Goal: Transaction & Acquisition: Book appointment/travel/reservation

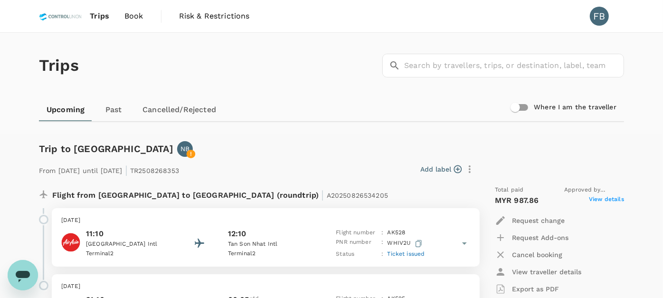
click at [57, 19] on img at bounding box center [60, 16] width 43 height 21
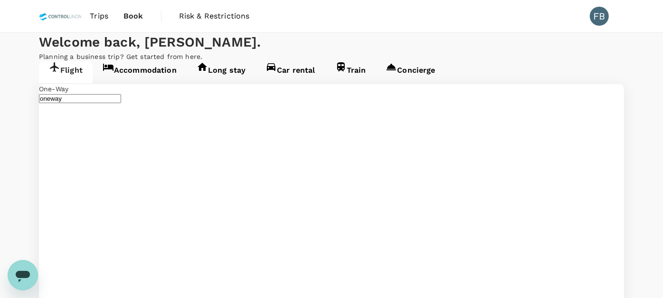
type input "Sultan Thaha (DJB)"
type input "Singapore Changi (SIN)"
type input "Soekarno-Hatta Intl (CGK)"
type input "Singapore Changi (SIN)"
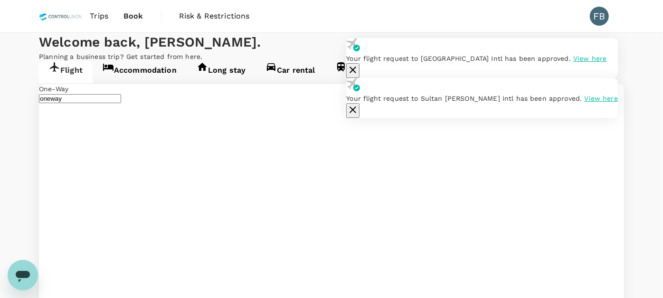
type input "Soekarno-Hatta Intl (CGK)"
type input "Singapore Changi (SIN)"
click at [359, 115] on icon "button" at bounding box center [352, 109] width 11 height 11
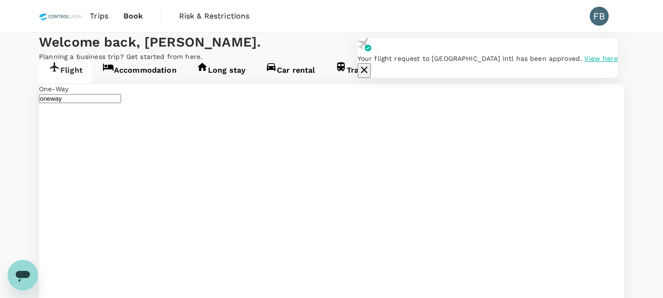
click at [370, 64] on icon "button" at bounding box center [364, 69] width 11 height 11
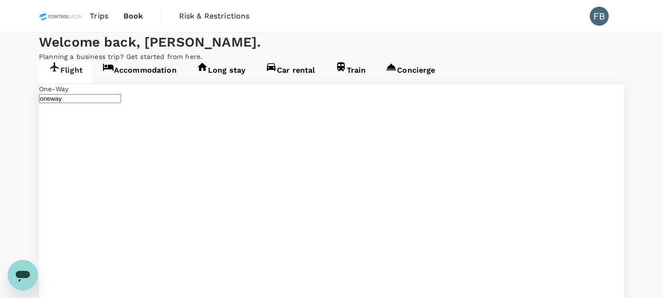
type input "Brunei Intl (BWN)"
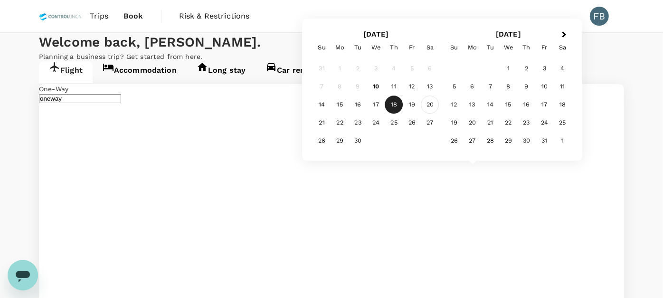
type input "Kuala Lumpur Intl (KUL)"
click at [431, 107] on div "20" at bounding box center [430, 105] width 18 height 18
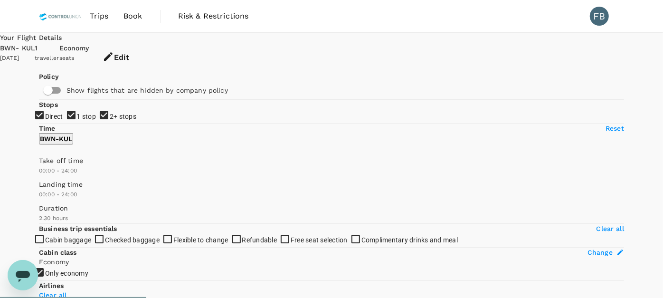
click at [42, 192] on input "2+ stops" at bounding box center [331, 149] width 663 height 298
checkbox input "false"
type input "MYR"
type input "1165"
checkbox input "false"
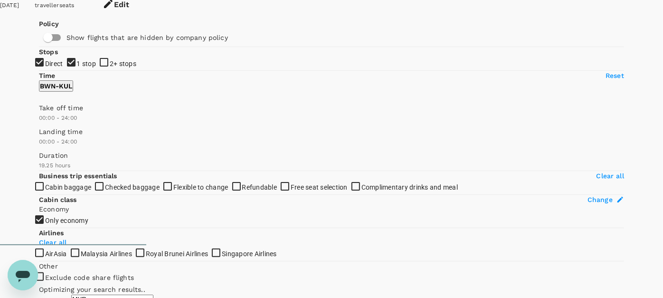
scroll to position [105, 0]
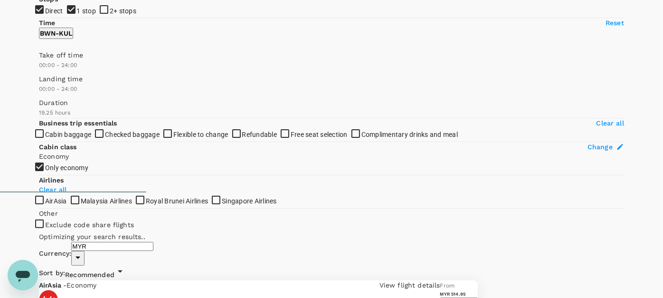
type input "1550"
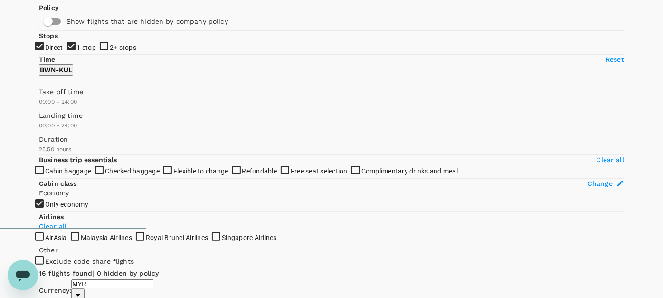
scroll to position [0, 0]
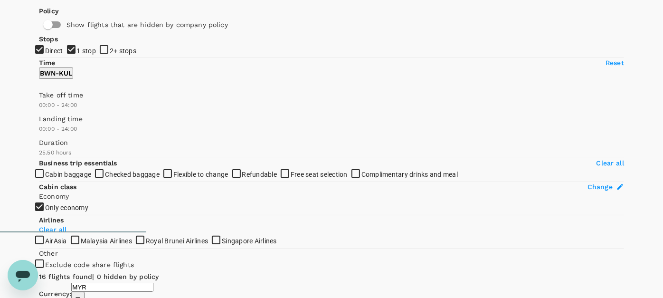
scroll to position [100, 0]
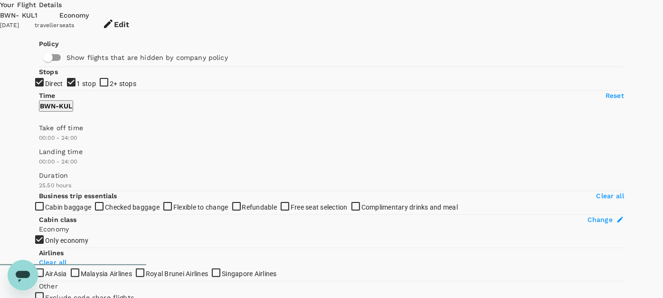
scroll to position [0, 0]
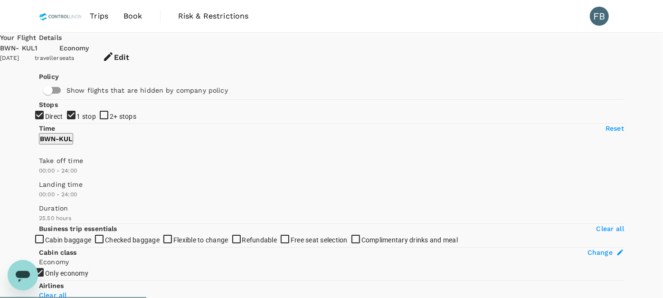
click at [351, 21] on div "Trips Book Risk & Restrictions FB" at bounding box center [331, 16] width 585 height 32
click at [64, 21] on img at bounding box center [60, 16] width 43 height 21
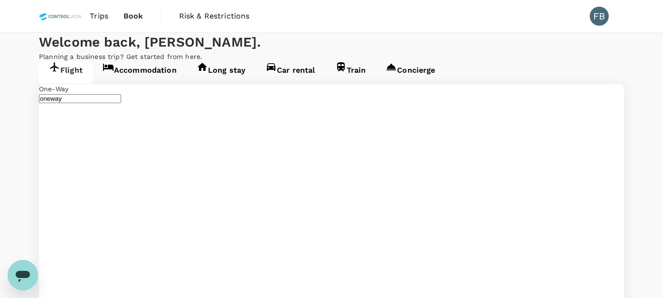
type input "Brunei Intl (BWN)"
type input "Kuala Lumpur Intl (KUL)"
type input "Brunei Intl (BWN)"
type input "Kuala Lumpur Intl (KUL)"
type input "Brunei Intl (BWN)"
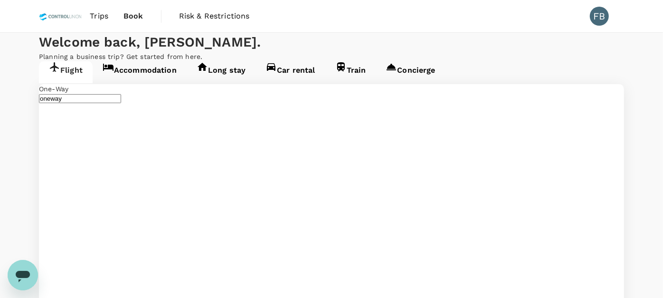
type input "Kuala Lumpur Intl (KUL)"
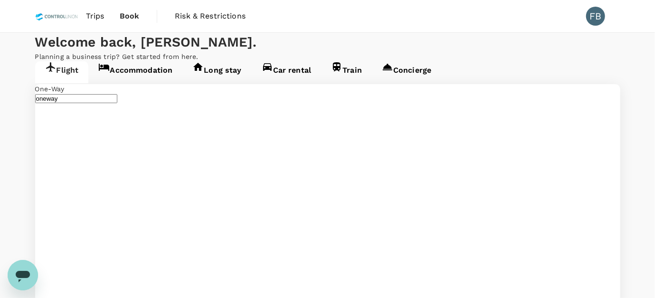
type input "roundtrip"
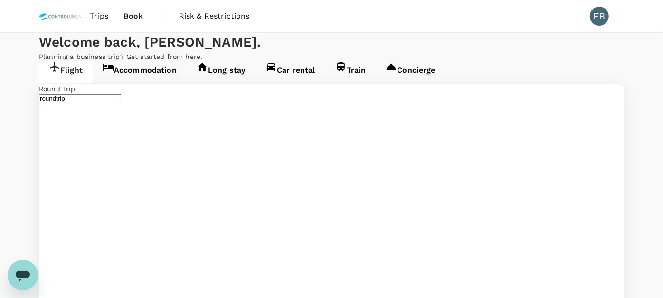
type input "Kuala Lumpur Intl (KUL)"
type input "Brunei Intl (BWN)"
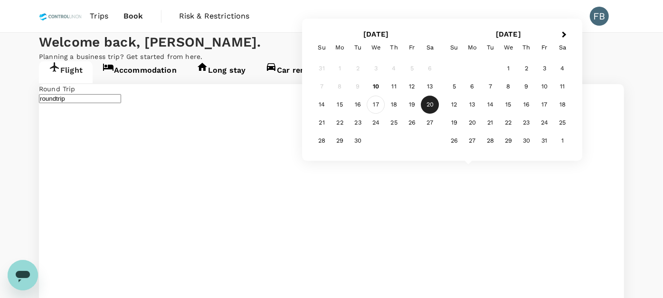
click at [379, 105] on div "17" at bounding box center [376, 105] width 18 height 18
click at [429, 105] on div "20" at bounding box center [430, 105] width 18 height 18
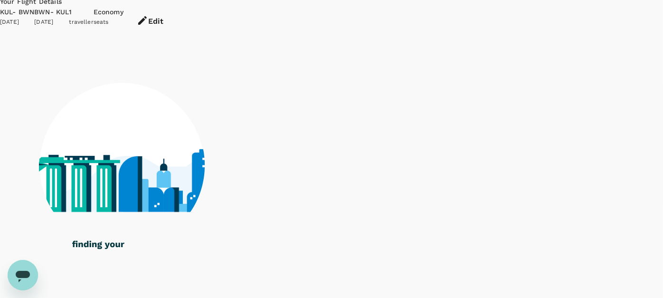
scroll to position [53, 0]
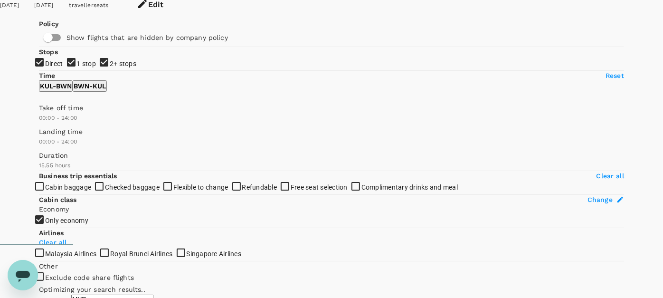
click at [48, 142] on input "2+ stops" at bounding box center [331, 96] width 663 height 298
checkbox input "false"
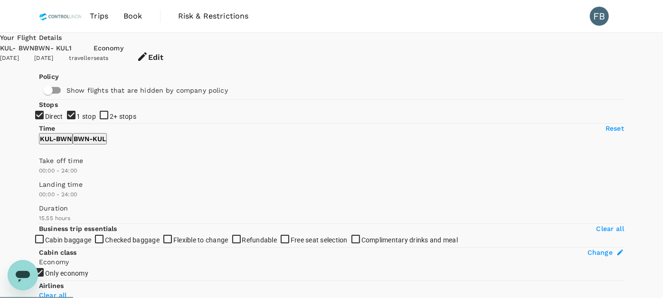
type input "955"
click at [133, 19] on span "Book" at bounding box center [133, 15] width 19 height 11
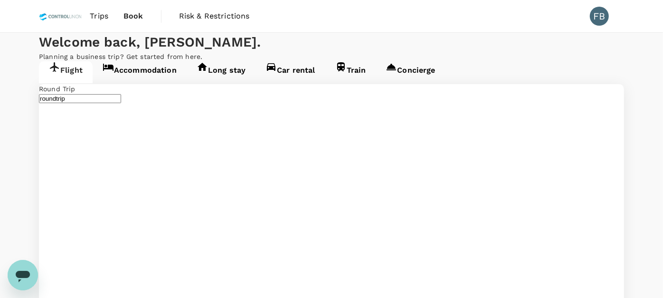
type input "Kuala Lumpur Intl (KUL)"
type input "Brunei Intl (BWN)"
type input "Kuala Lumpur Intl (KUL)"
type input "Brunei Intl (BWN)"
click at [105, 20] on span "Trips" at bounding box center [99, 15] width 19 height 11
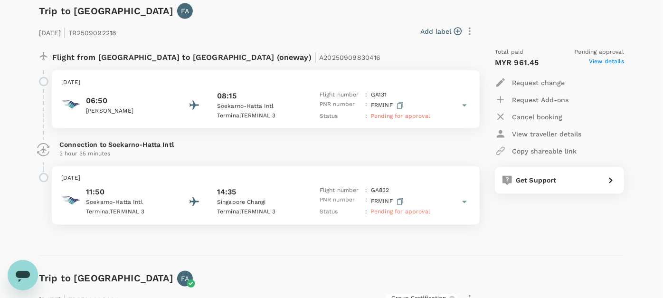
scroll to position [897, 0]
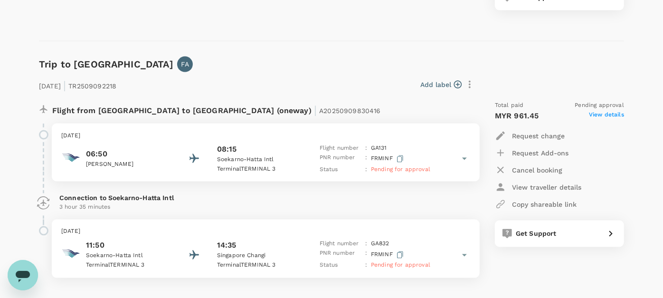
click at [550, 187] on p "View traveller details" at bounding box center [546, 187] width 69 height 10
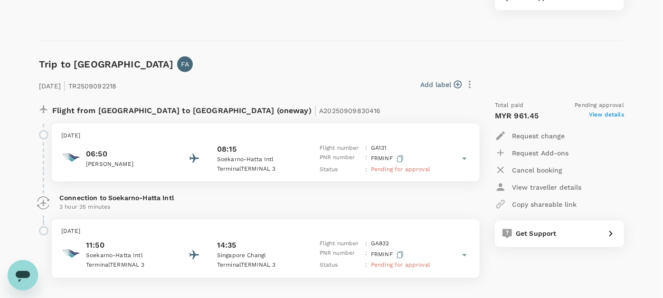
click at [605, 116] on span "View details" at bounding box center [606, 115] width 35 height 11
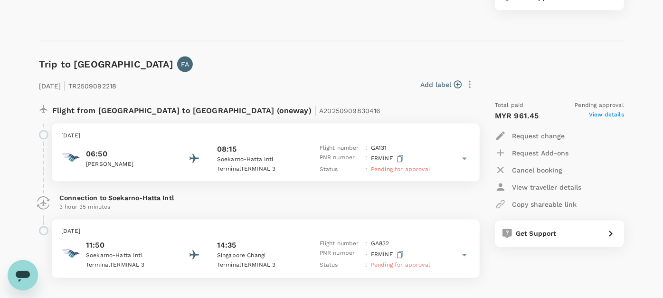
click at [220, 70] on div "18 Sep 2025 | TR2509092218 Add label Flight from Indonesia to Singapore (oneway…" at bounding box center [324, 175] width 601 height 236
click at [468, 84] on icon "button" at bounding box center [469, 84] width 11 height 11
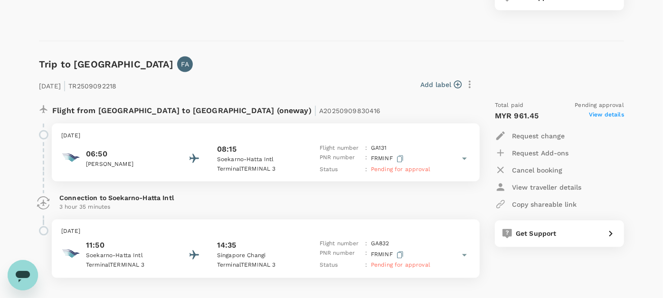
click at [388, 167] on span "Pending for approval" at bounding box center [400, 169] width 59 height 7
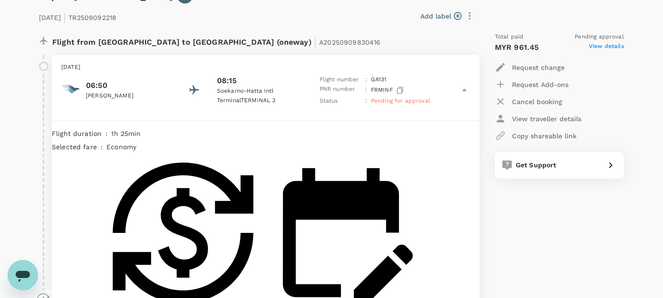
scroll to position [950, 0]
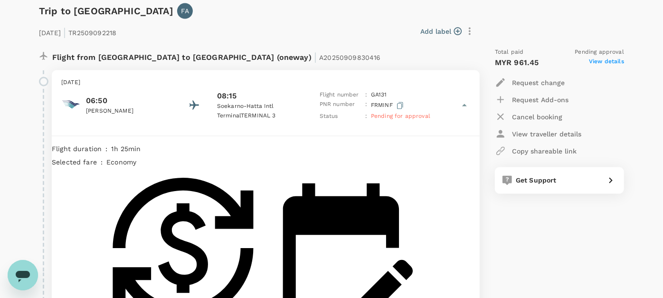
click at [414, 115] on span "Pending for approval" at bounding box center [400, 116] width 59 height 7
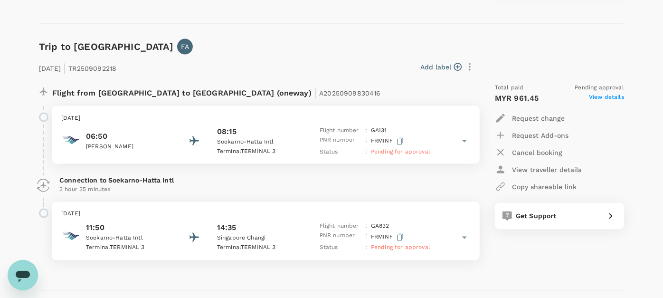
scroll to position [915, 0]
